Goal: Entertainment & Leisure: Consume media (video, audio)

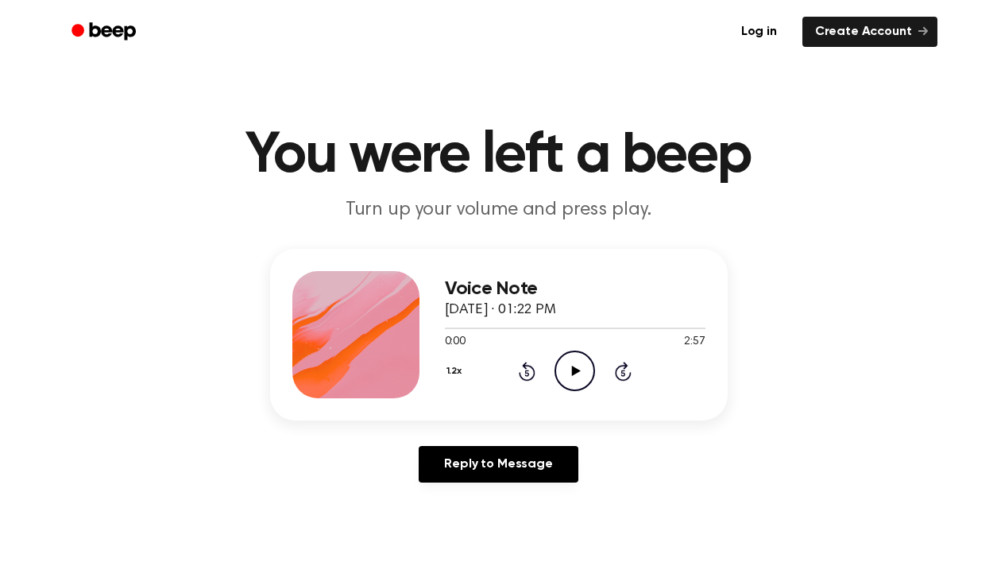
click at [571, 407] on div "Voice Note September 18, 2025 · 01:22 PM 0:00 2:57 Your browser does not suppor…" at bounding box center [499, 335] width 458 height 172
click at [571, 384] on icon "Play Audio" at bounding box center [575, 370] width 41 height 41
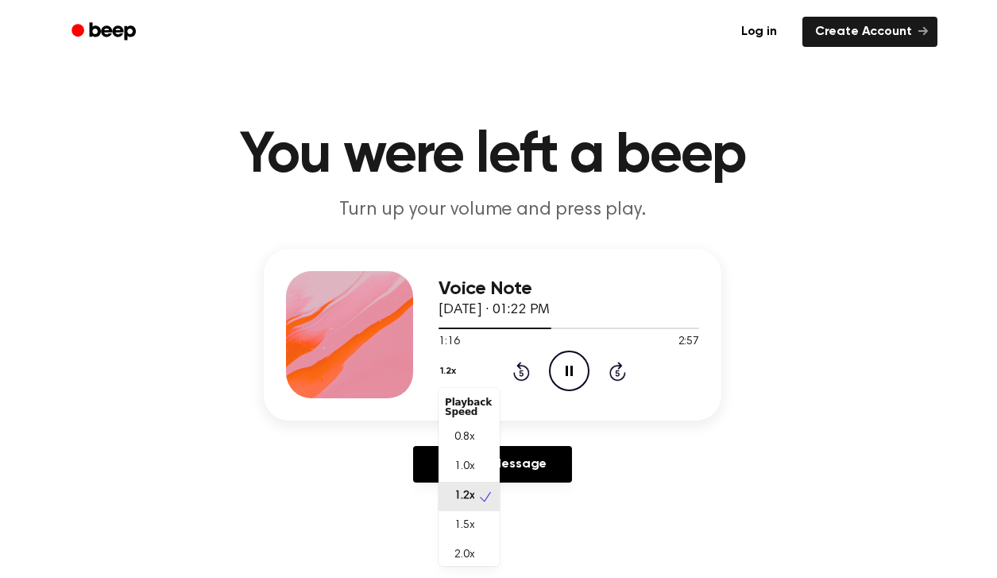
click at [460, 364] on button "1.2x" at bounding box center [450, 371] width 23 height 27
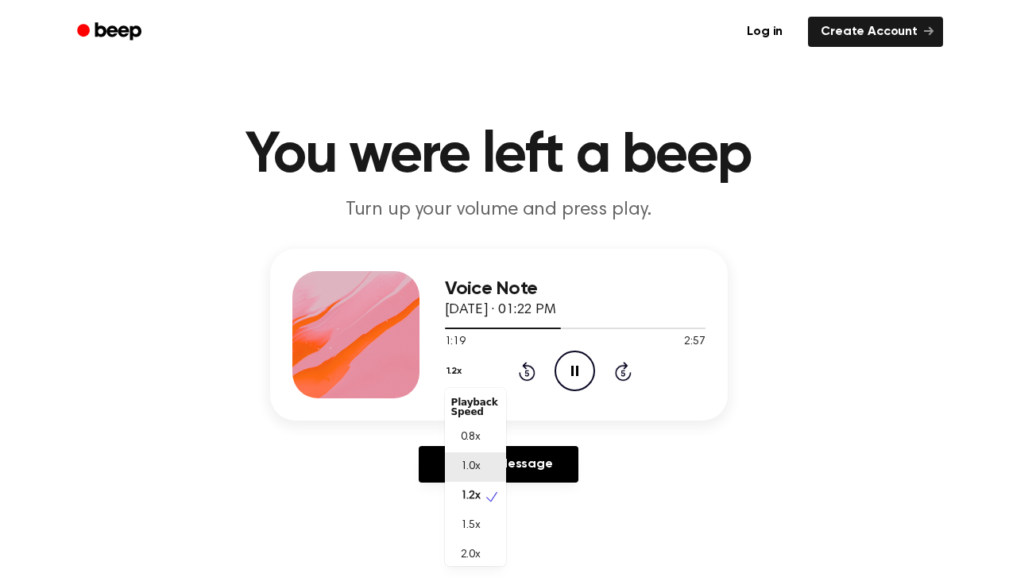
click at [467, 464] on span "1.0x" at bounding box center [471, 466] width 20 height 17
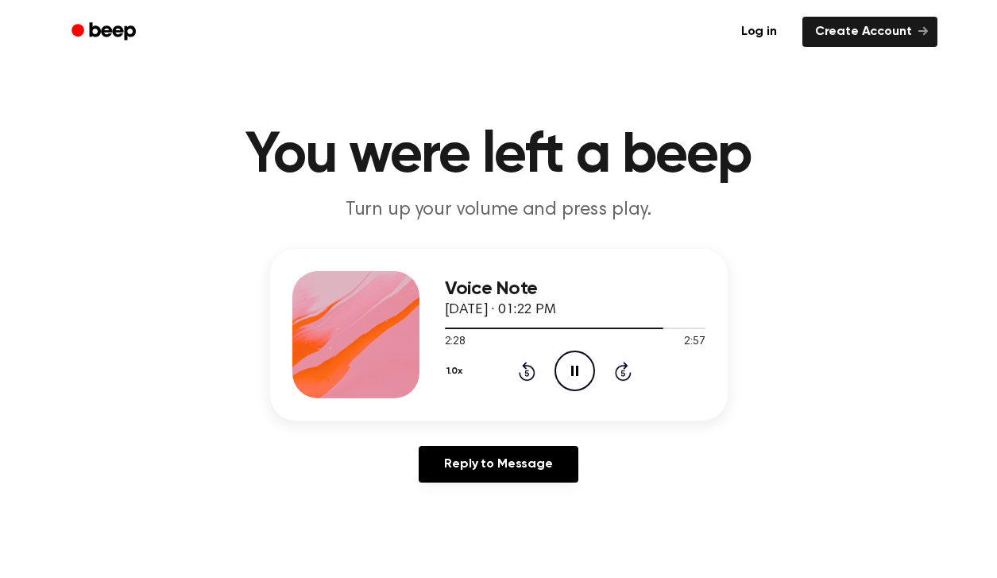
click at [752, 199] on p "Turn up your volume and press play." at bounding box center [499, 210] width 610 height 26
click at [577, 370] on icon at bounding box center [576, 371] width 9 height 10
click at [570, 363] on icon "Play Audio" at bounding box center [575, 370] width 41 height 41
